Goal: Navigation & Orientation: Understand site structure

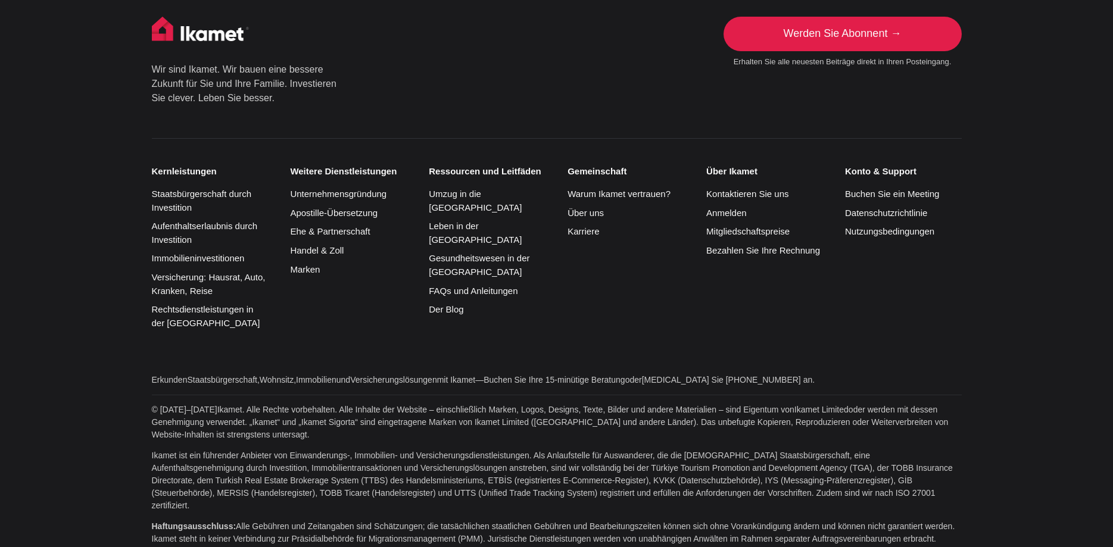
scroll to position [3049, 0]
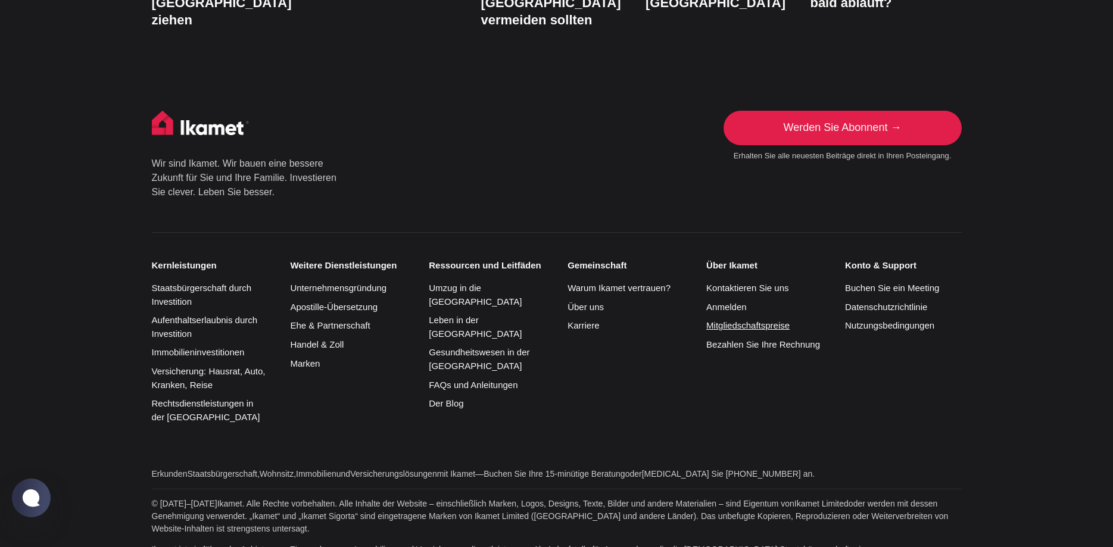
click at [749, 320] on link "Mitgliedschaftspreise" at bounding box center [747, 325] width 83 height 10
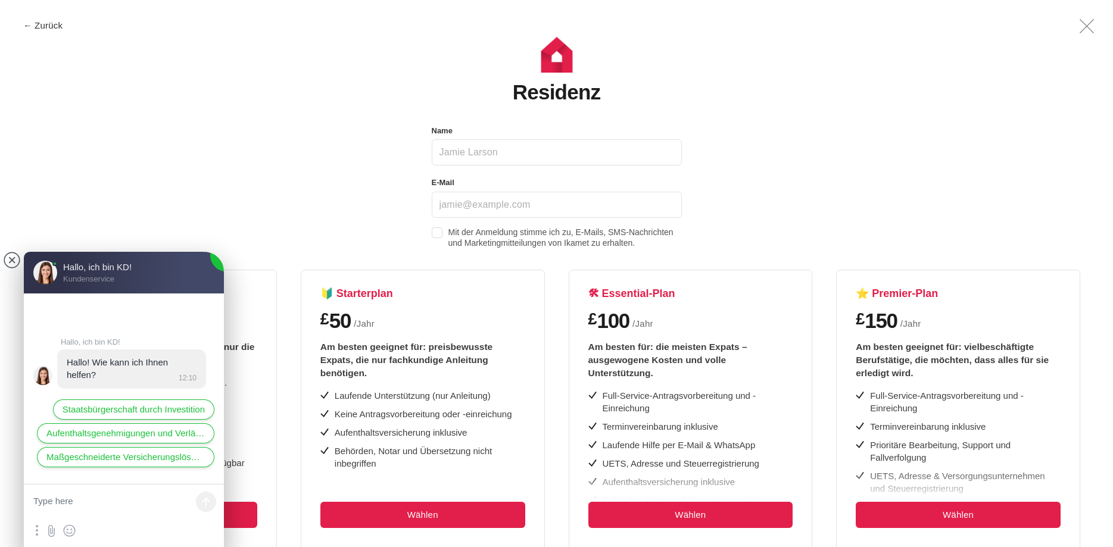
drag, startPoint x: 9, startPoint y: 257, endPoint x: 21, endPoint y: 260, distance: 12.3
click at [9, 257] on jdiv at bounding box center [12, 260] width 17 height 17
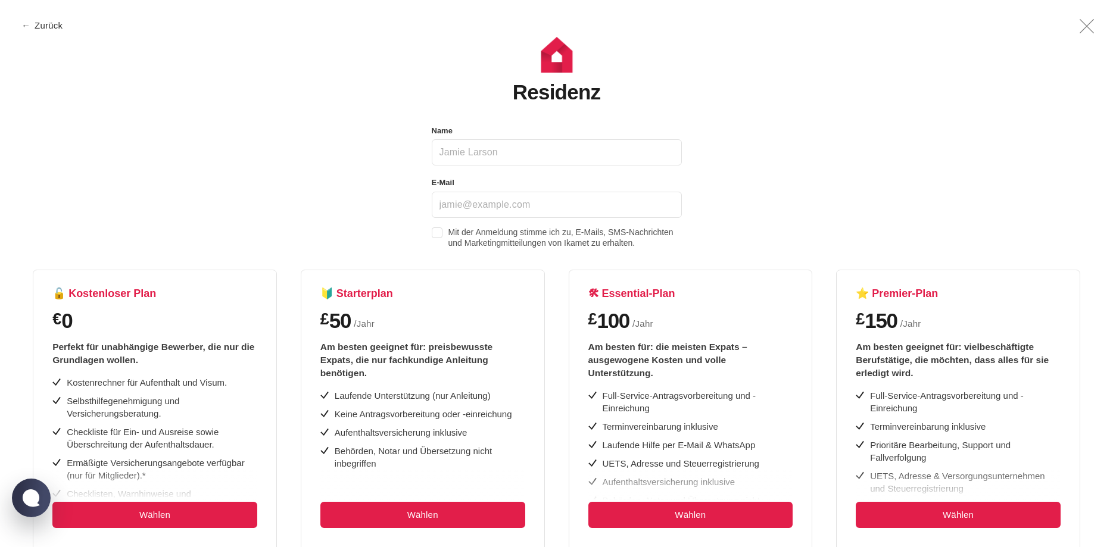
click at [56, 27] on button "← Zurück" at bounding box center [43, 25] width 48 height 9
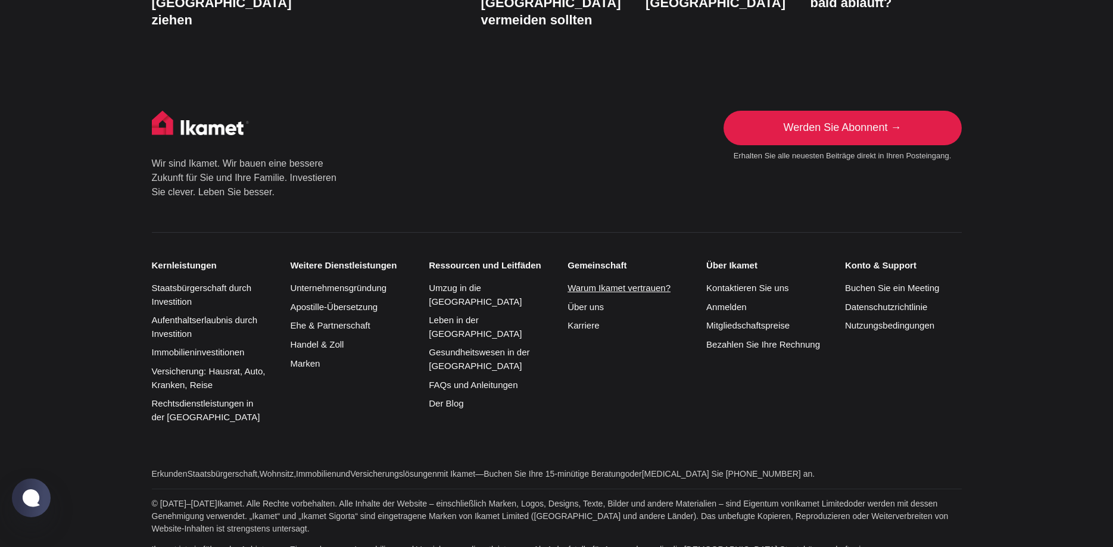
click at [616, 283] on link "Warum Ikamet vertrauen?" at bounding box center [619, 288] width 103 height 10
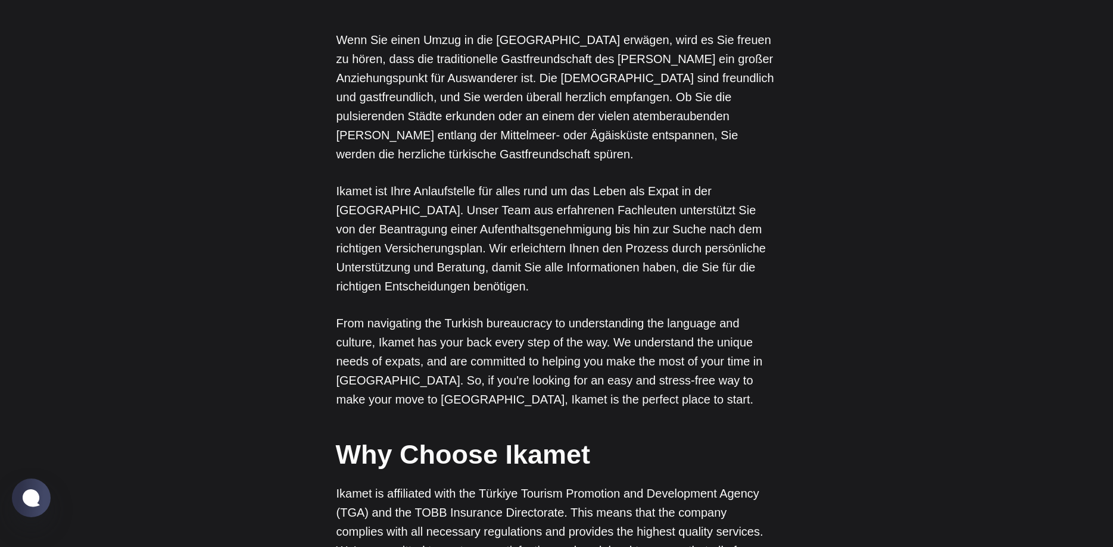
scroll to position [911, 0]
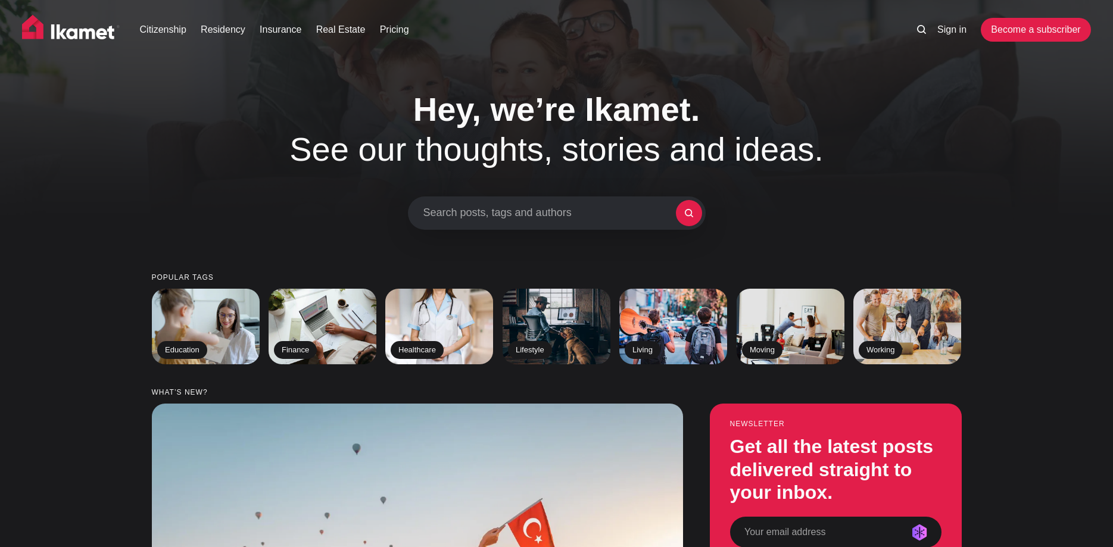
scroll to position [2800, 0]
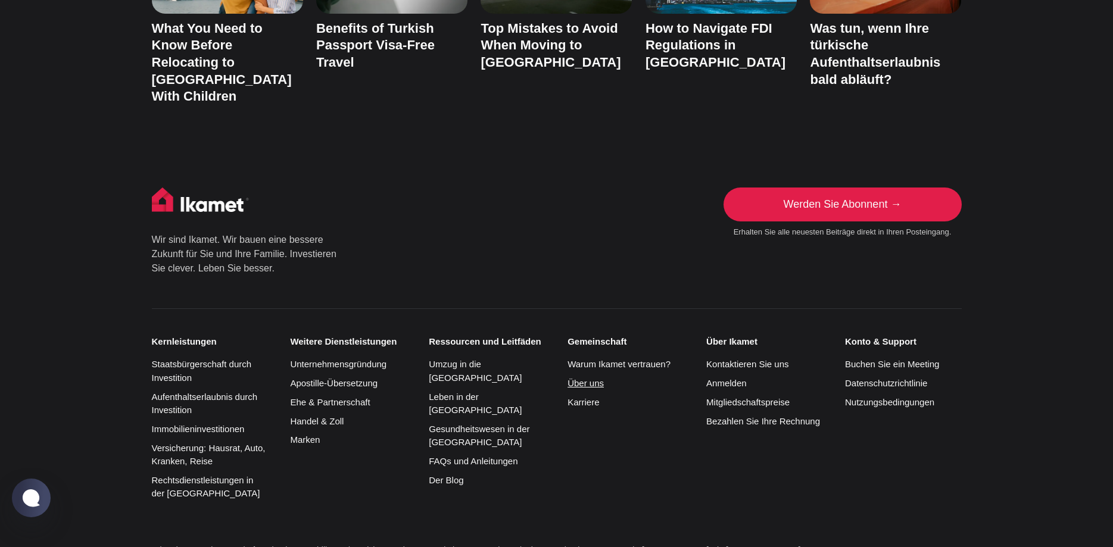
click at [580, 378] on link "Über uns" at bounding box center [586, 383] width 36 height 10
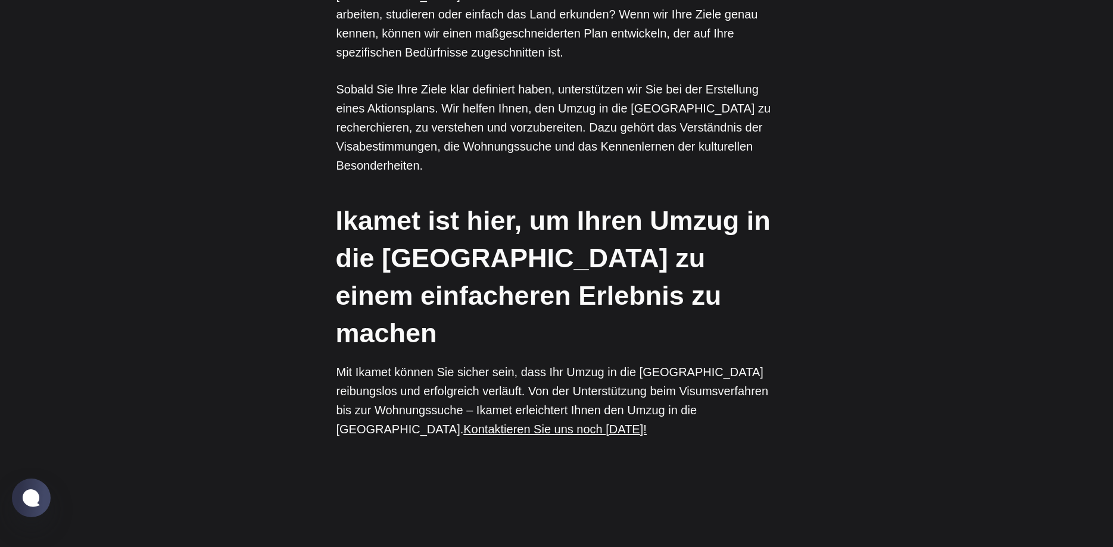
scroll to position [2207, 0]
